Goal: Transaction & Acquisition: Subscribe to service/newsletter

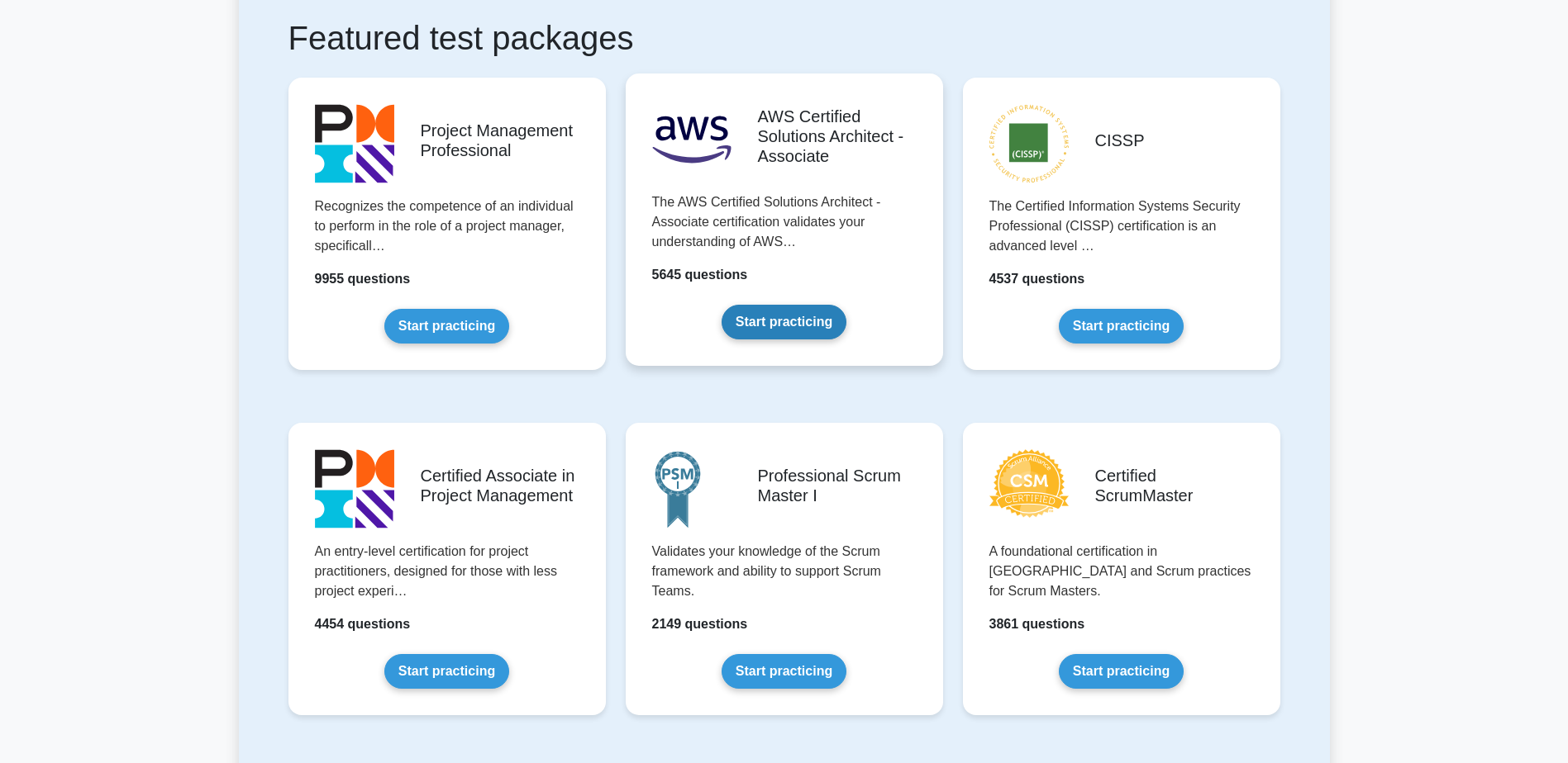
scroll to position [331, 0]
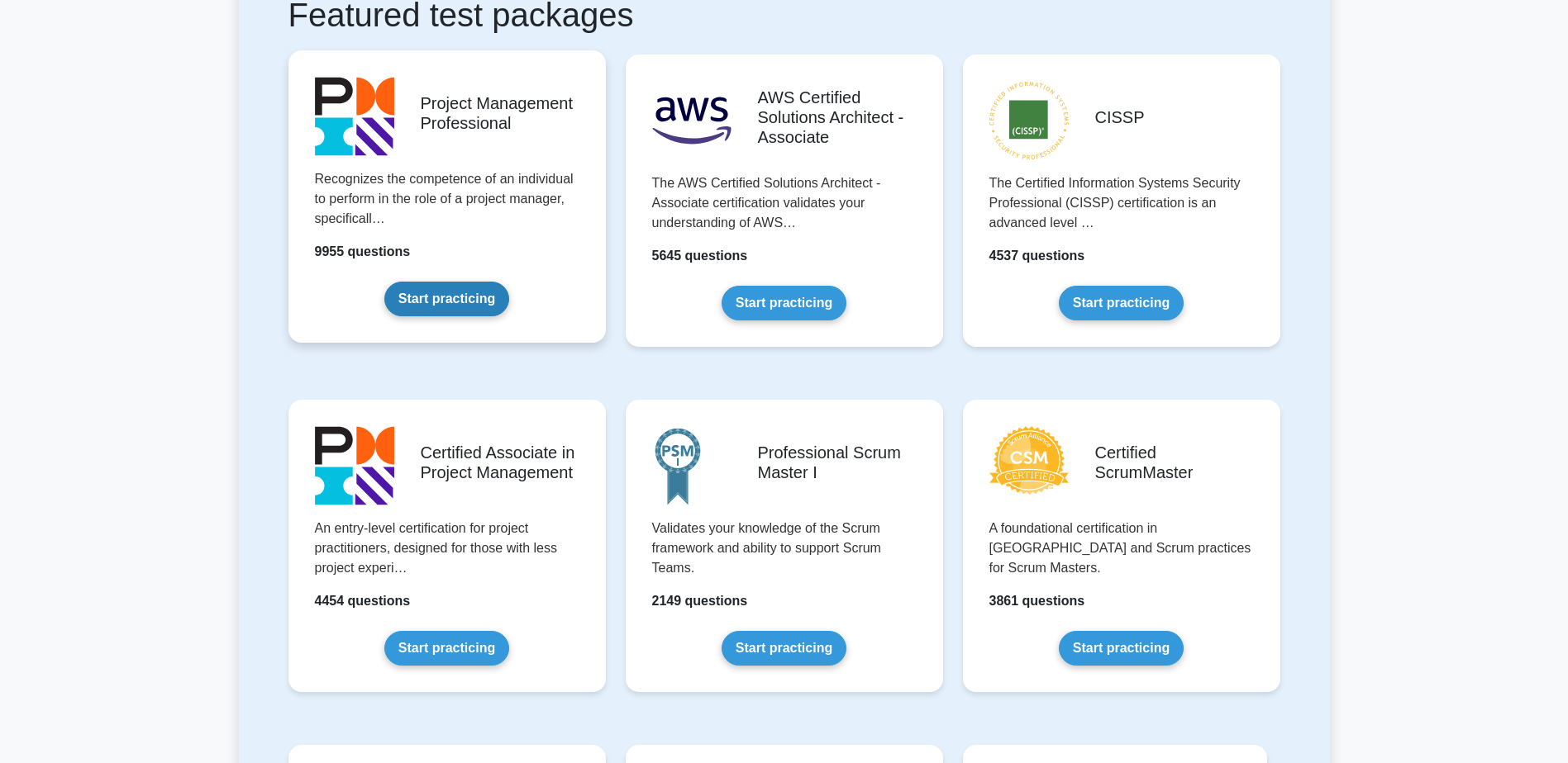
click at [432, 294] on link "Start practicing" at bounding box center [447, 299] width 125 height 34
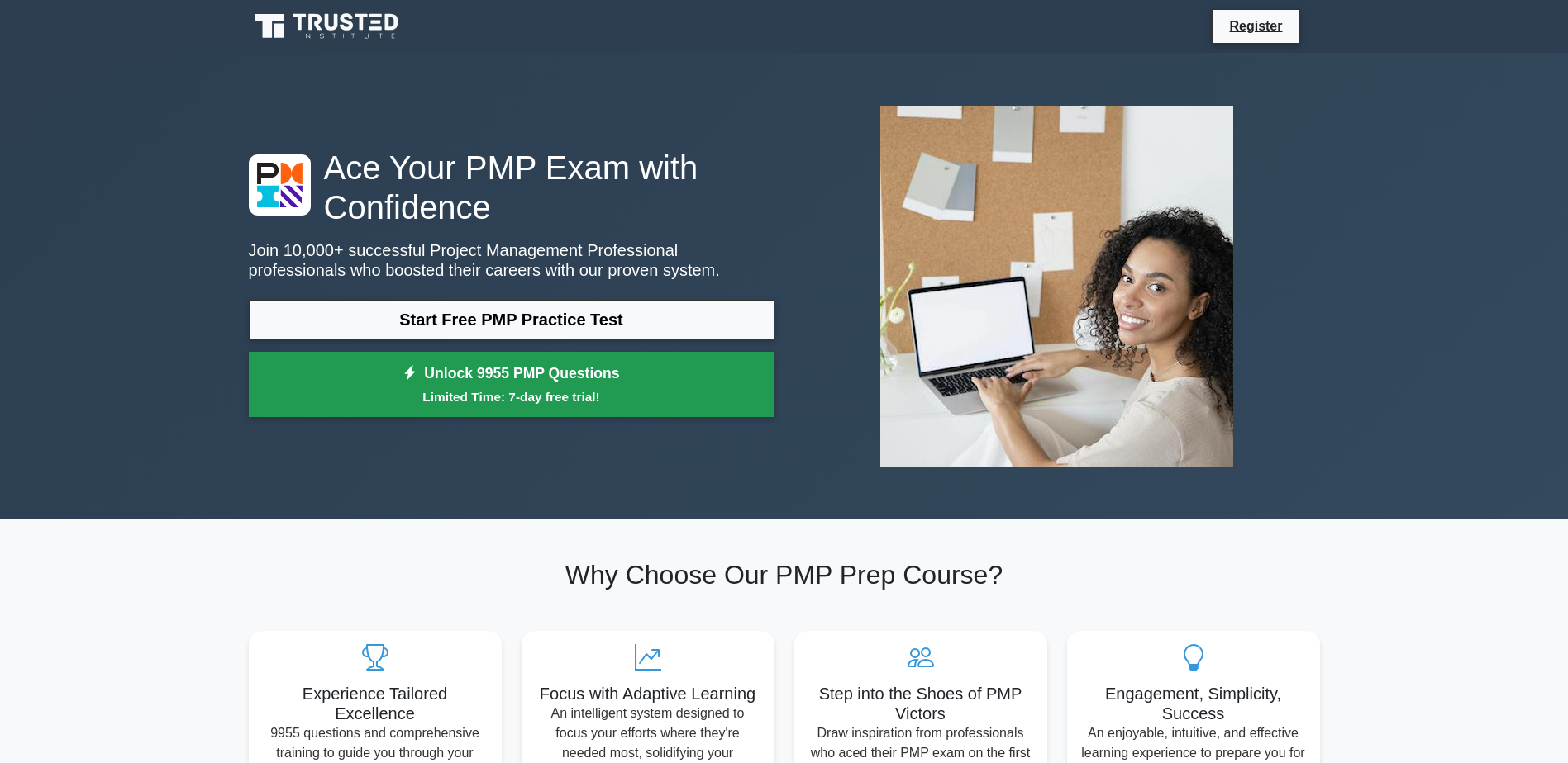
click at [476, 402] on small "Limited Time: 7-day free trial!" at bounding box center [512, 397] width 485 height 19
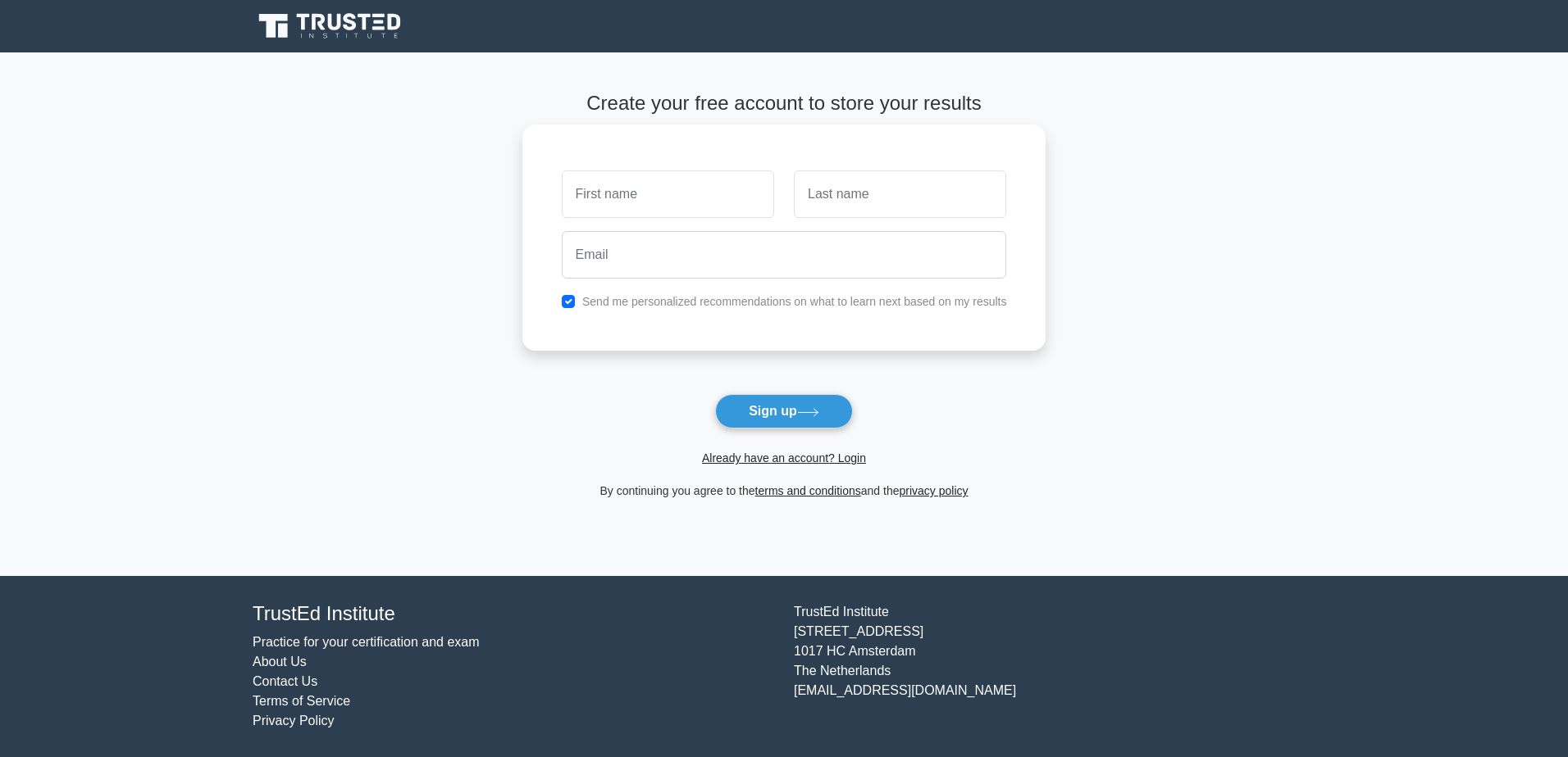
click at [634, 202] on input "text" at bounding box center [668, 194] width 212 height 47
type input "sertac"
click at [845, 198] on input "text" at bounding box center [900, 194] width 212 height 47
type input "kargi"
click at [715, 263] on input "email" at bounding box center [784, 255] width 445 height 47
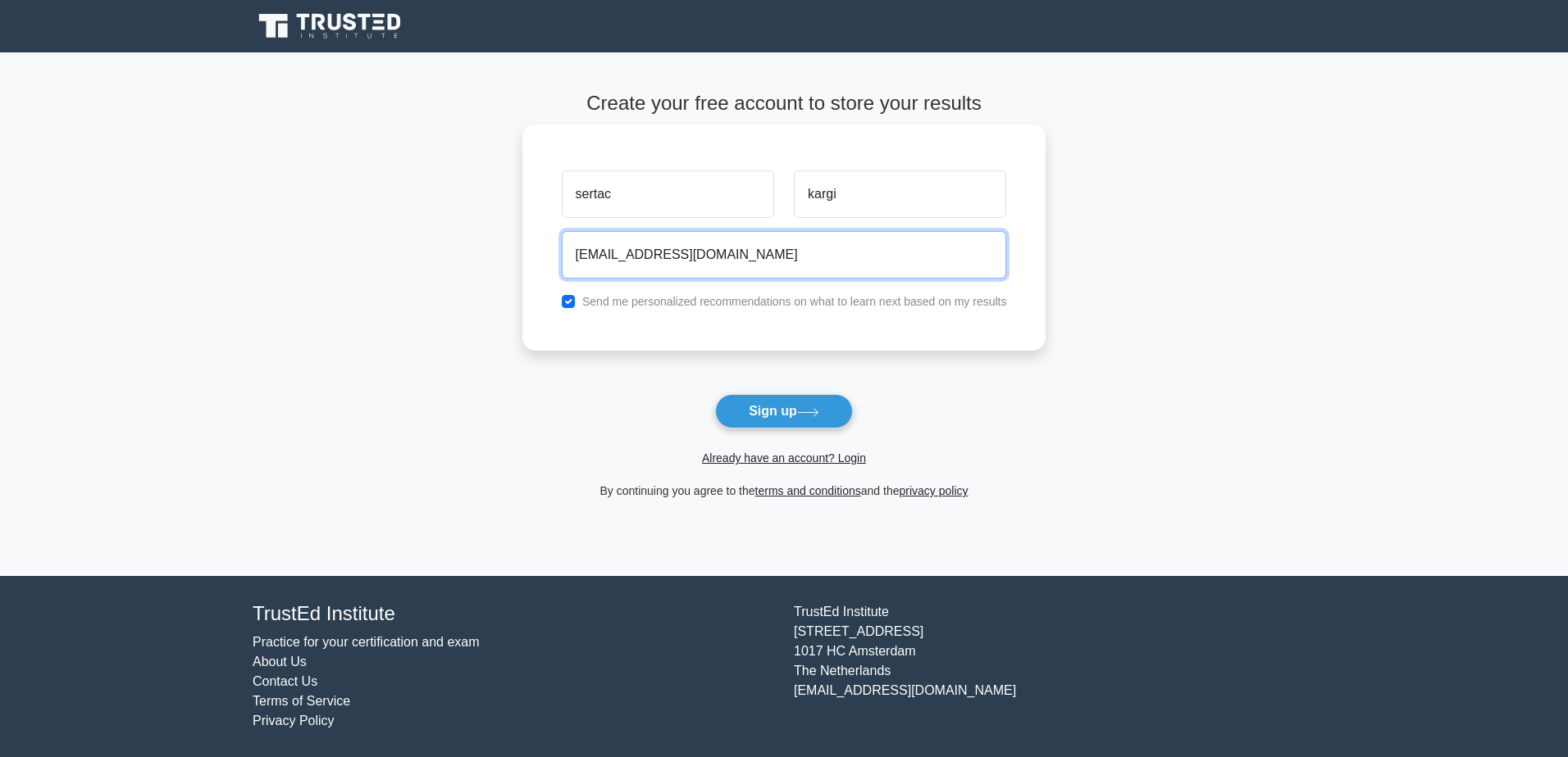
drag, startPoint x: 788, startPoint y: 251, endPoint x: 602, endPoint y: 265, distance: 186.5
click at [602, 265] on input "sertac.kargi@electrolux.com" at bounding box center [784, 255] width 445 height 47
type input "sertackargi@gmail.com"
click at [819, 418] on button "Sign up" at bounding box center [784, 412] width 138 height 34
